Goal: Task Accomplishment & Management: Manage account settings

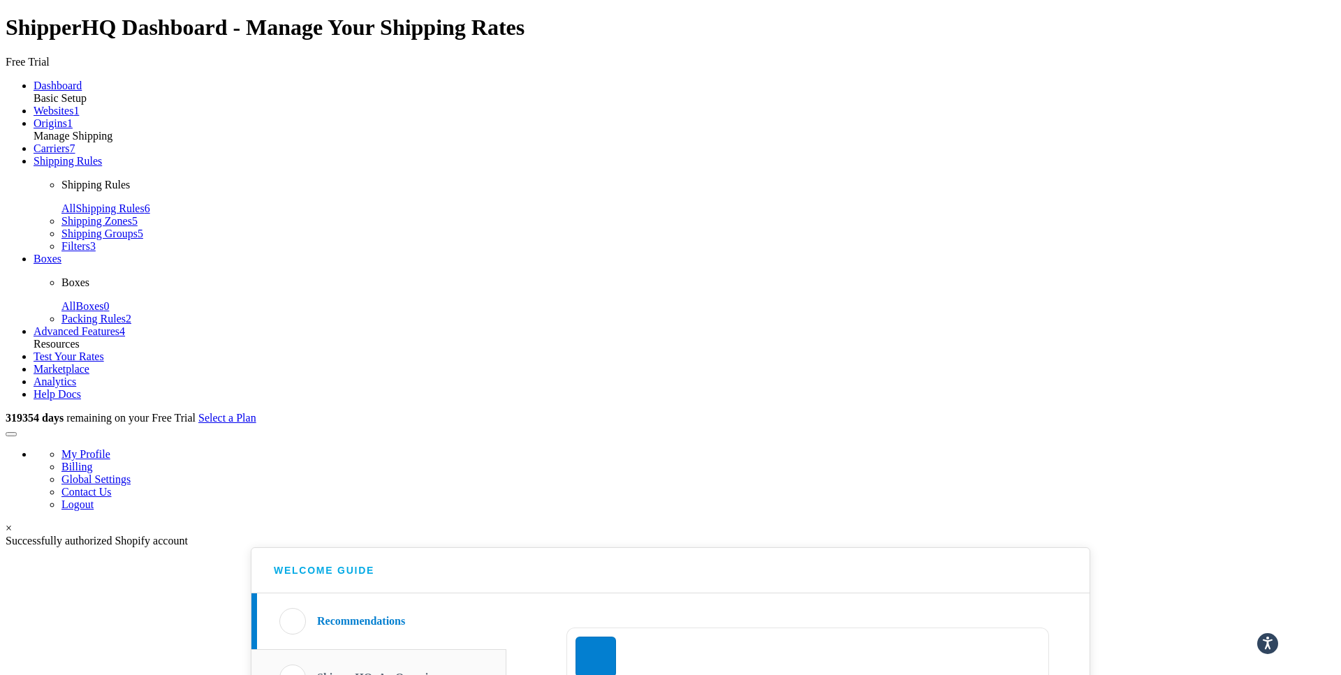
click at [75, 154] on link "Carriers 7" at bounding box center [55, 148] width 42 height 12
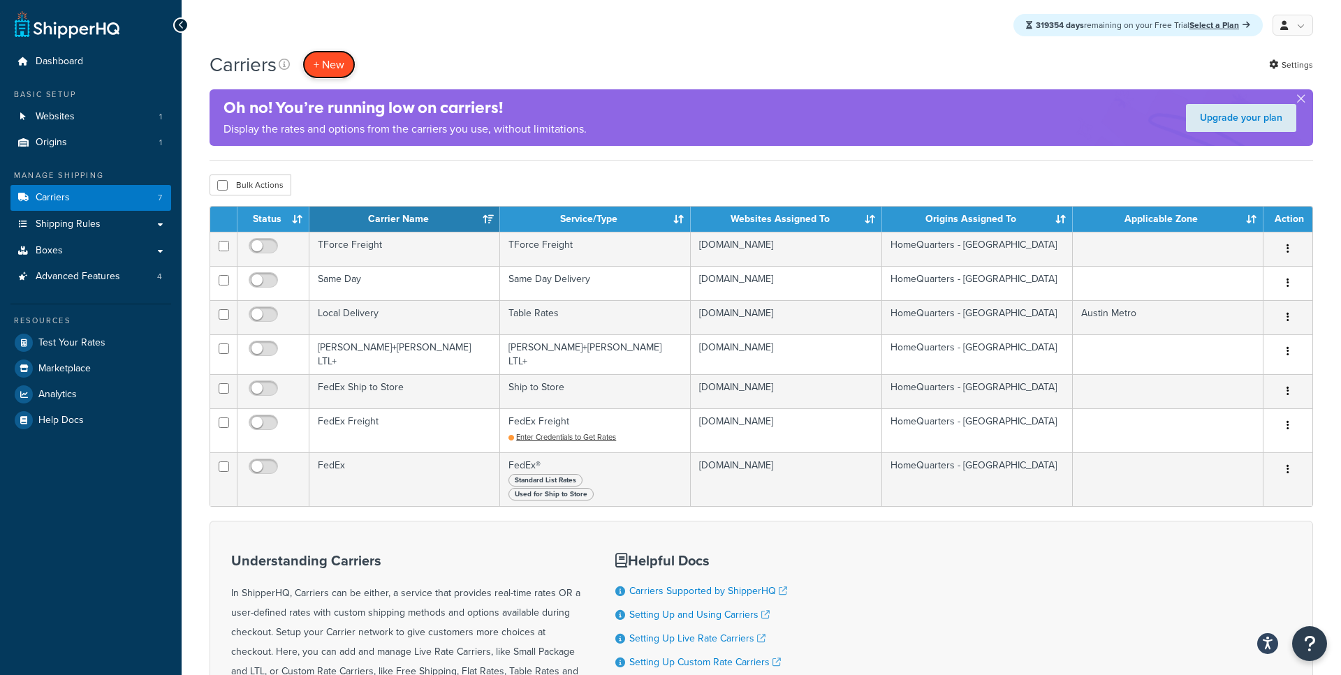
click at [335, 59] on button "+ New" at bounding box center [328, 64] width 53 height 29
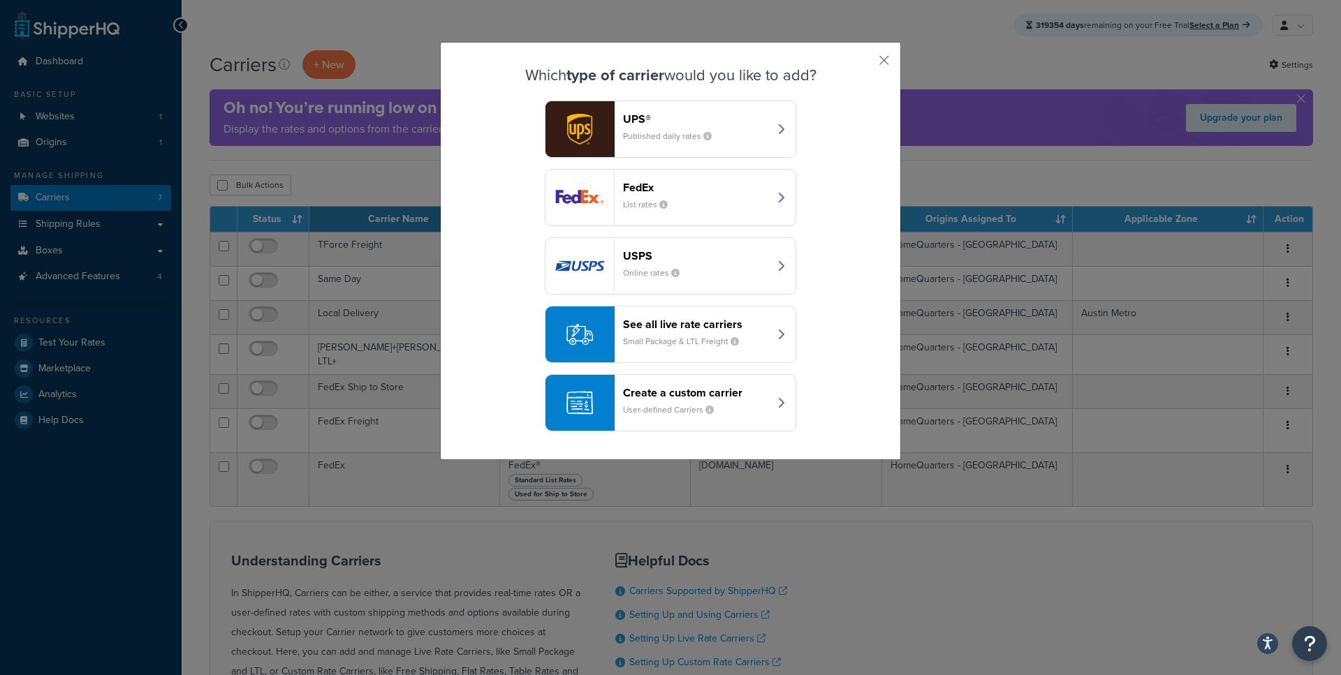
click at [668, 263] on div "USPS Online rates" at bounding box center [696, 266] width 146 height 34
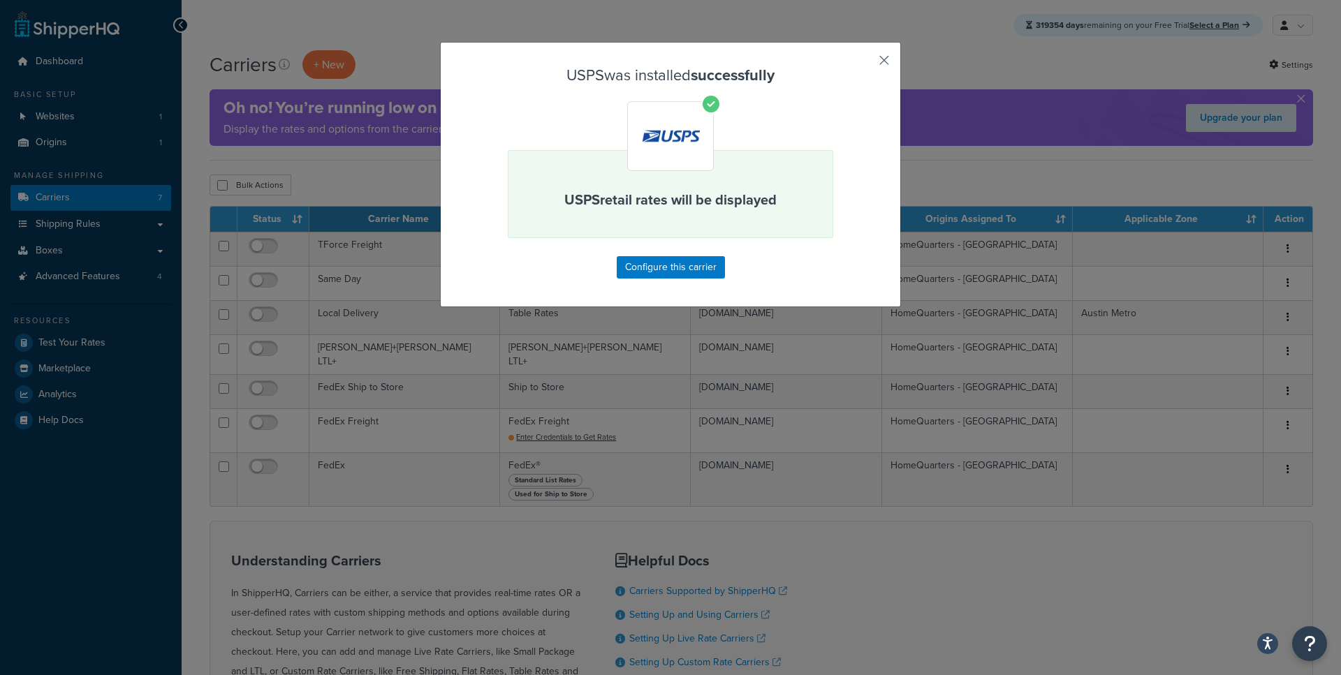
click at [865, 64] on button "button" at bounding box center [863, 65] width 3 height 3
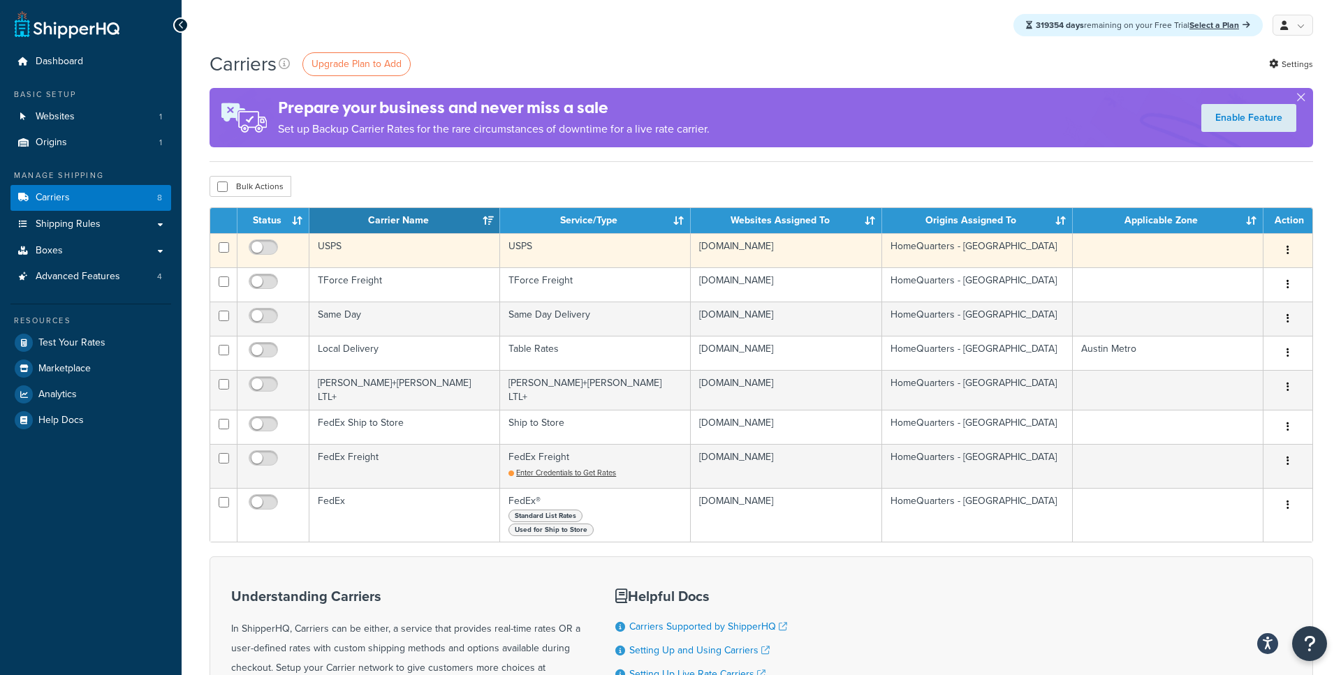
click at [348, 253] on td "USPS" at bounding box center [404, 250] width 191 height 34
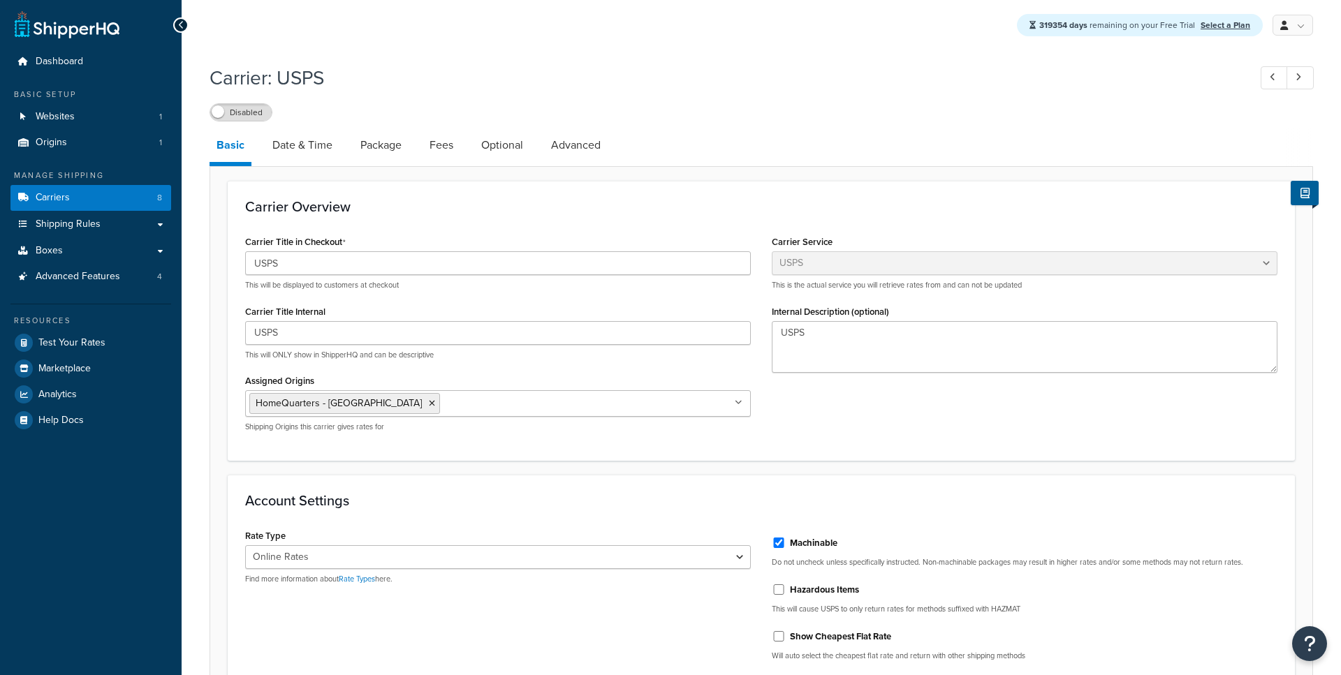
select select "usps"
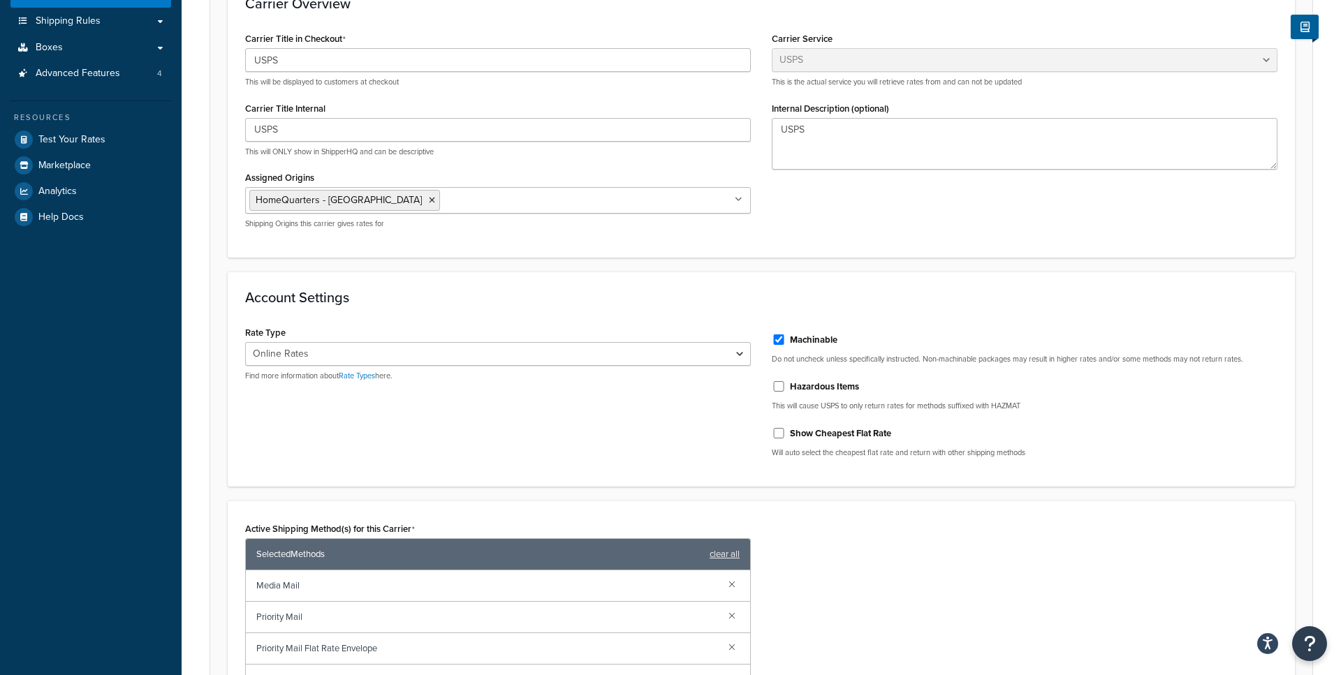
scroll to position [227, 0]
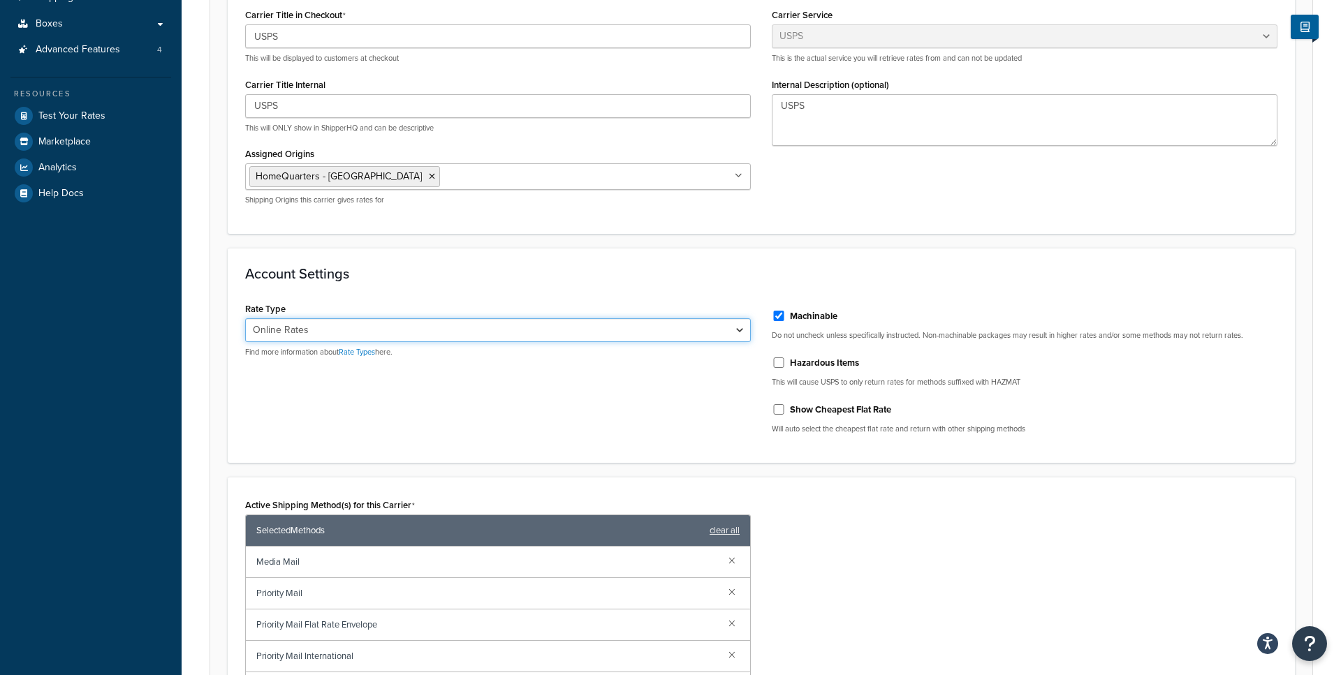
select select "PLUS"
click option "Commercial Plus" at bounding box center [0, 0] width 0 height 0
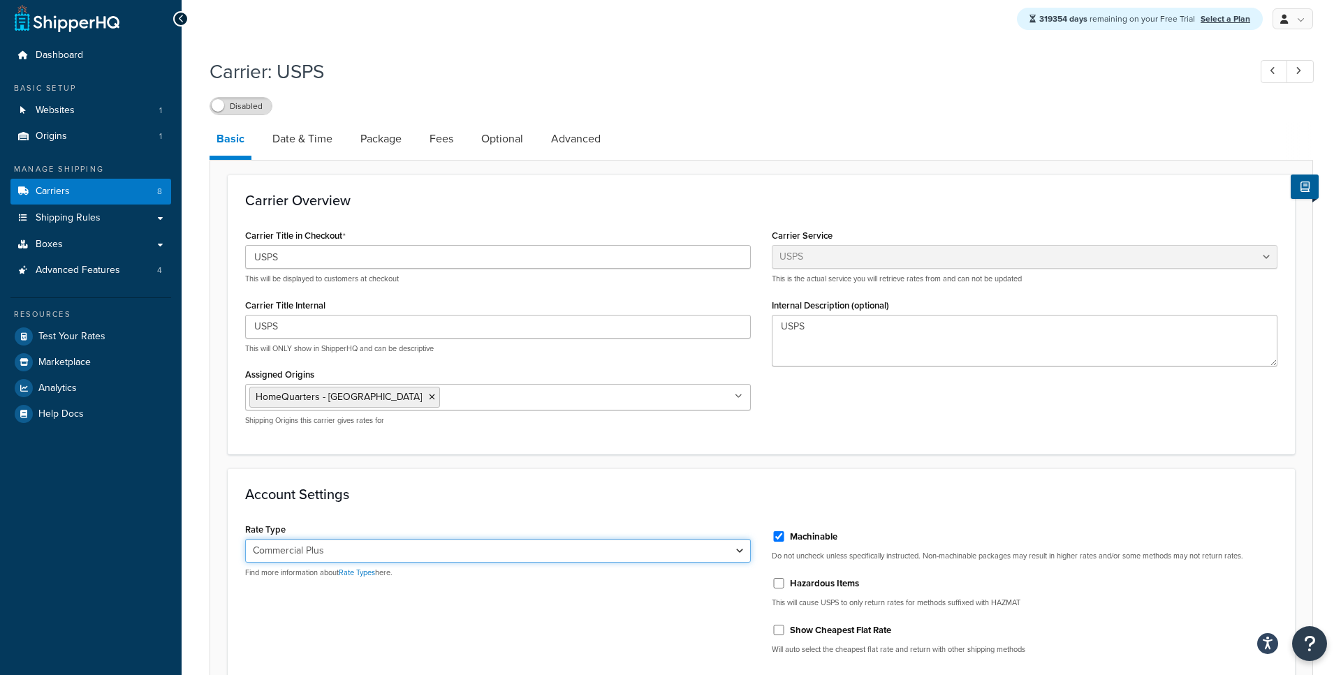
scroll to position [0, 0]
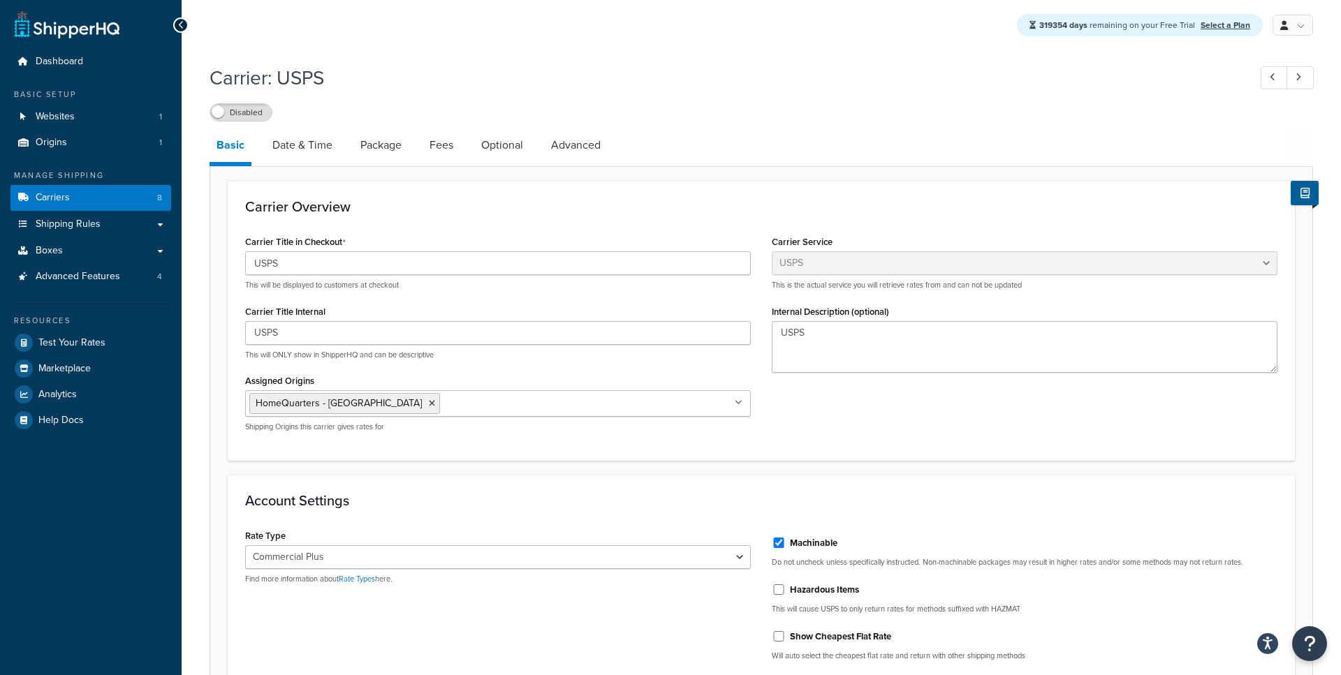
click at [183, 27] on icon at bounding box center [181, 25] width 6 height 10
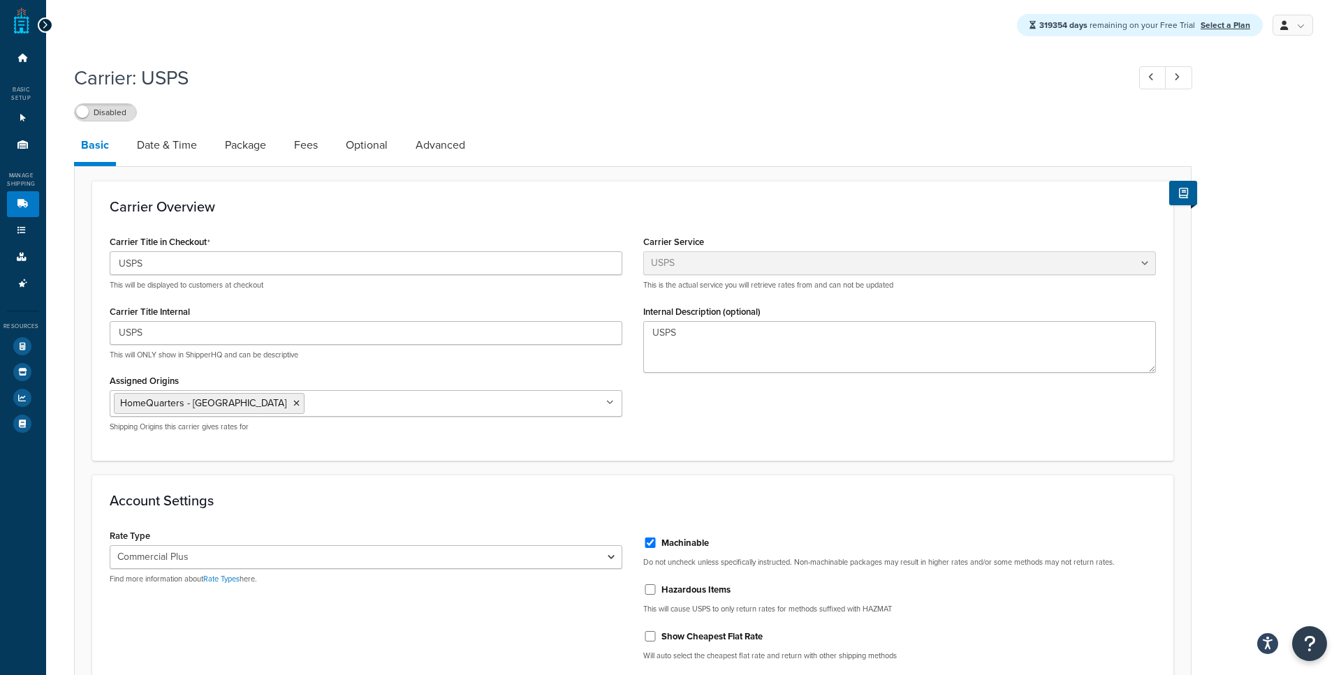
click at [50, 24] on div at bounding box center [45, 24] width 15 height 15
click at [45, 25] on icon at bounding box center [45, 25] width 6 height 10
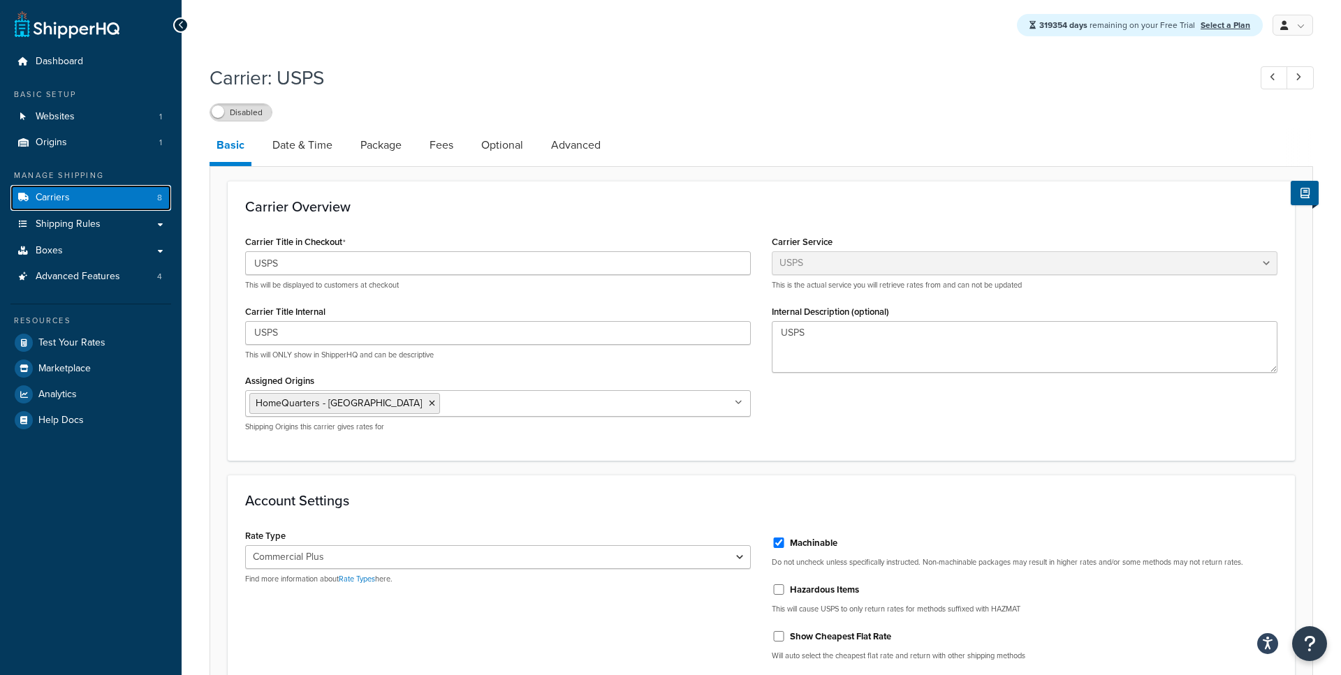
click at [91, 199] on link "Carriers 8" at bounding box center [90, 198] width 161 height 26
click at [137, 207] on link "Carriers 8" at bounding box center [90, 198] width 161 height 26
